Goal: Information Seeking & Learning: Understand process/instructions

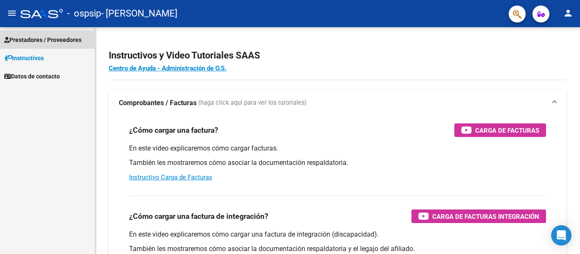
click at [50, 39] on span "Prestadores / Proveedores" at bounding box center [42, 39] width 77 height 9
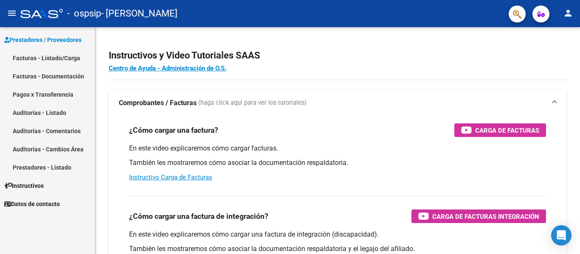
click at [60, 62] on link "Facturas - Listado/Carga" at bounding box center [47, 58] width 95 height 18
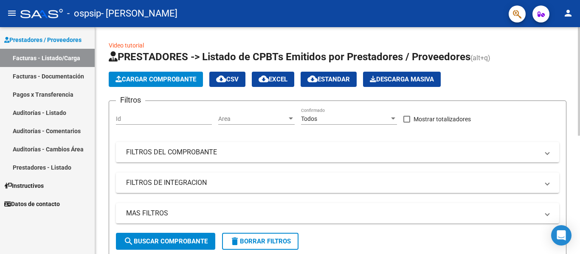
scroll to position [227, 0]
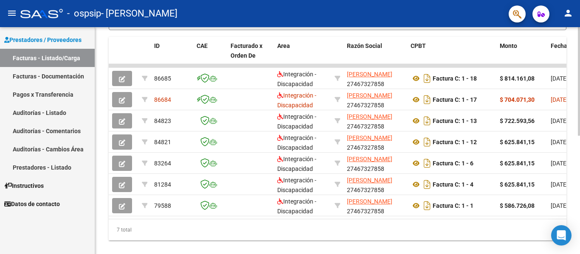
click at [578, 214] on div at bounding box center [578, 140] width 2 height 227
click at [578, 214] on div at bounding box center [578, 193] width 2 height 109
click at [572, 251] on div "Video tutorial PRESTADORES -> Listado de CPBTs Emitidos por Prestadores / Prove…" at bounding box center [337, 34] width 485 height 468
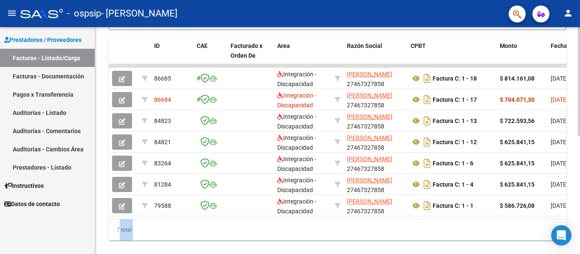
click at [572, 251] on div "Video tutorial PRESTADORES -> Listado de CPBTs Emitidos por Prestadores / Prove…" at bounding box center [337, 34] width 485 height 468
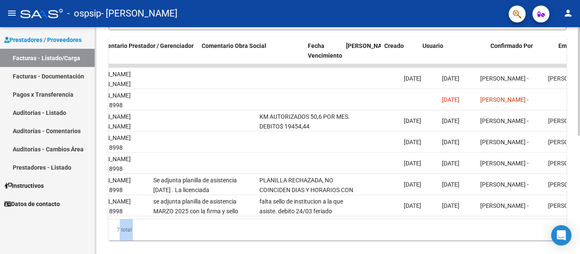
scroll to position [0, 1331]
